Goal: Transaction & Acquisition: Purchase product/service

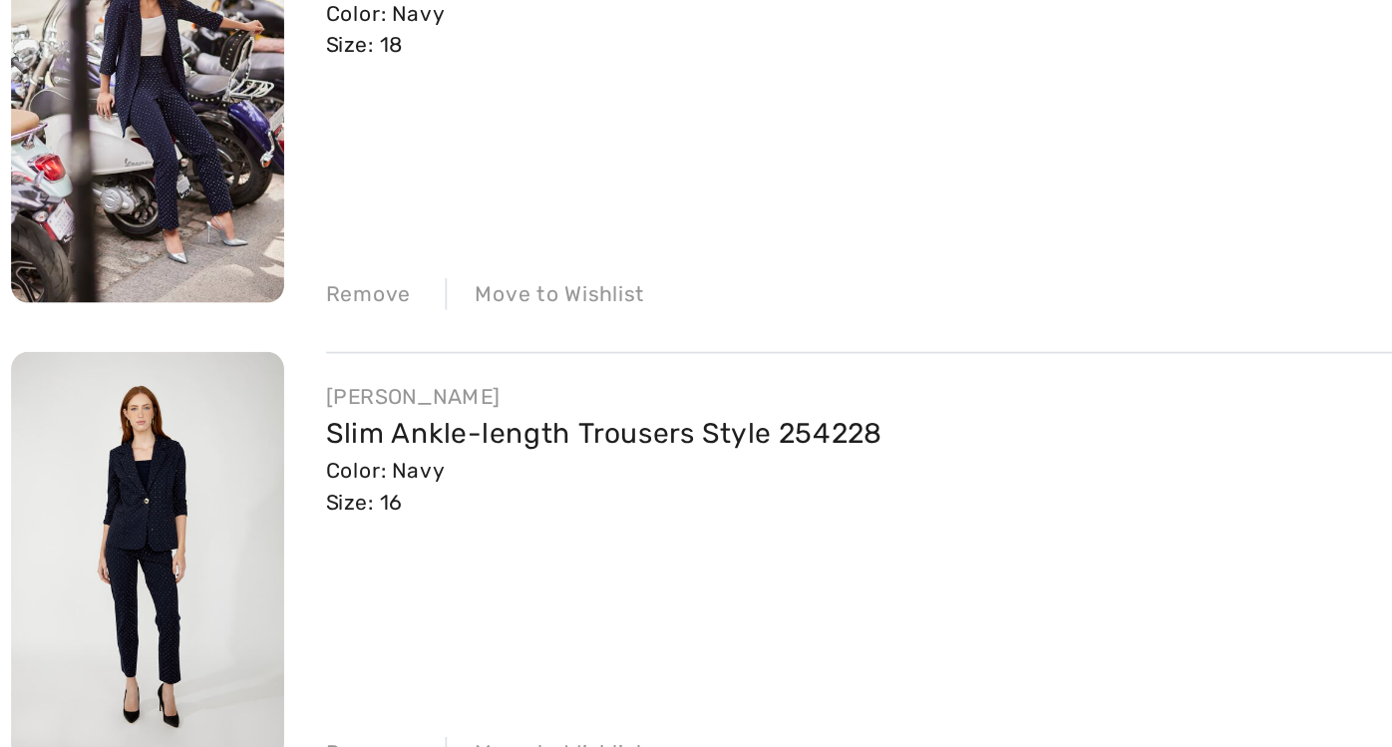
scroll to position [65, 0]
